Goal: Check status

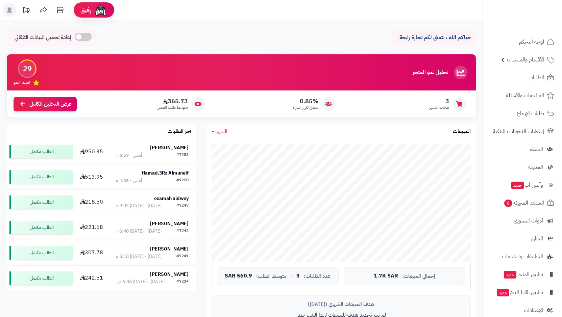
click at [522, 76] on link "الطلبات" at bounding box center [522, 78] width 71 height 16
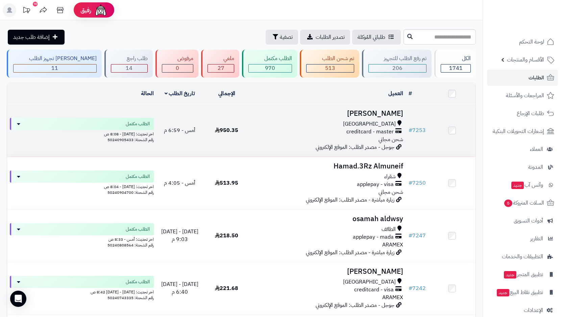
click at [383, 131] on span "creditcard - master" at bounding box center [369, 132] width 47 height 8
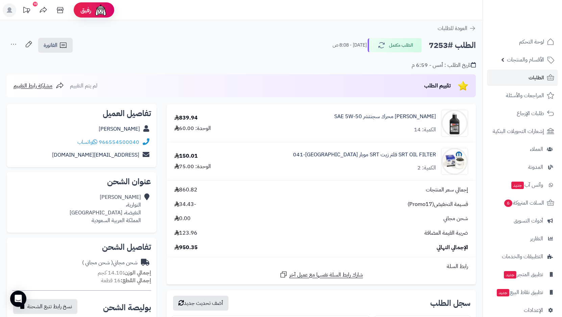
click at [199, 57] on div "تاريخ الطلب : أمس - 6:59 م" at bounding box center [241, 61] width 469 height 16
click at [529, 80] on span "الطلبات" at bounding box center [536, 77] width 16 height 9
